Goal: Information Seeking & Learning: Learn about a topic

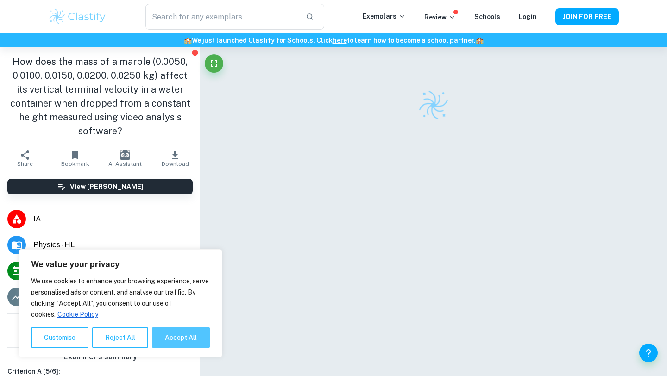
click at [175, 334] on button "Accept All" at bounding box center [181, 337] width 58 height 20
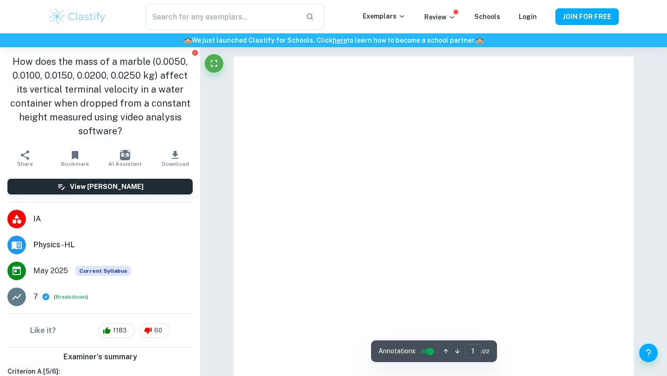
checkbox input "true"
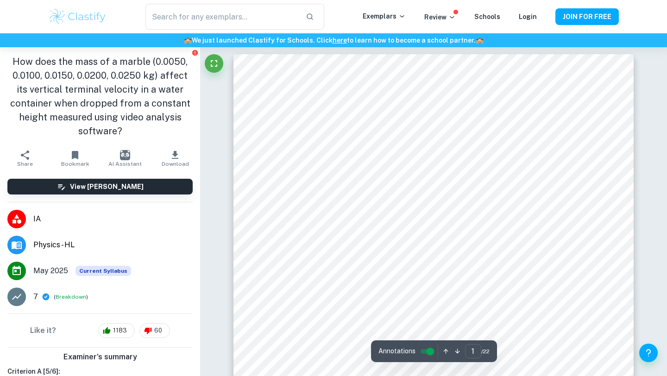
scroll to position [44, 0]
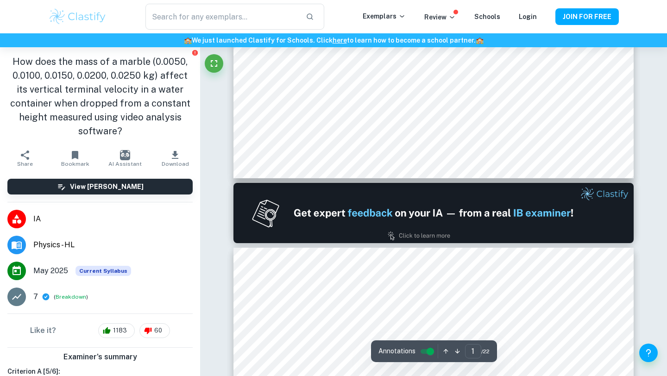
type input "2"
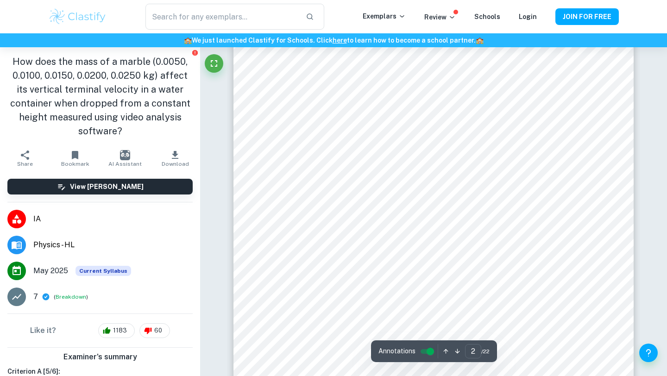
scroll to position [680, 0]
